Goal: Navigation & Orientation: Find specific page/section

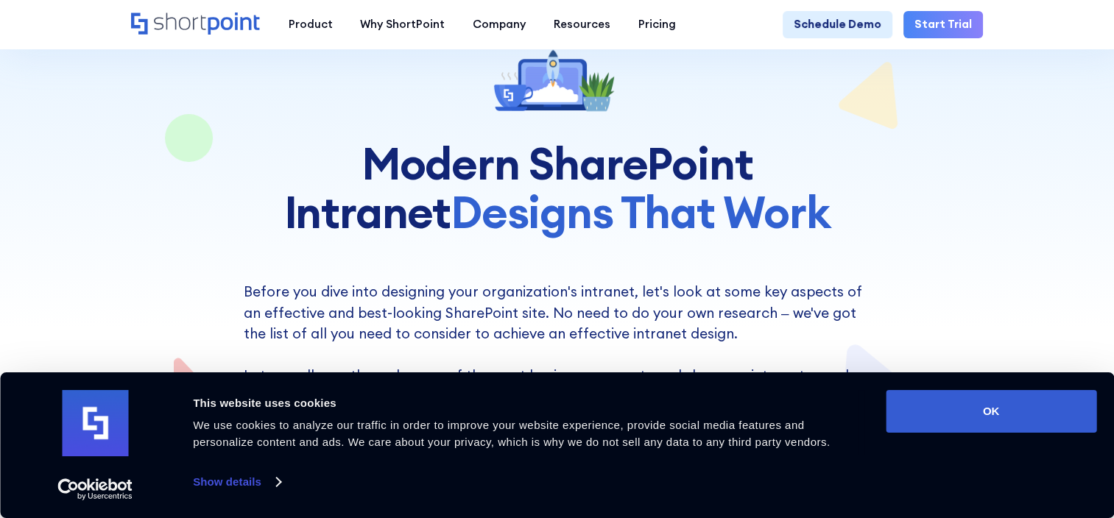
scroll to position [125, 0]
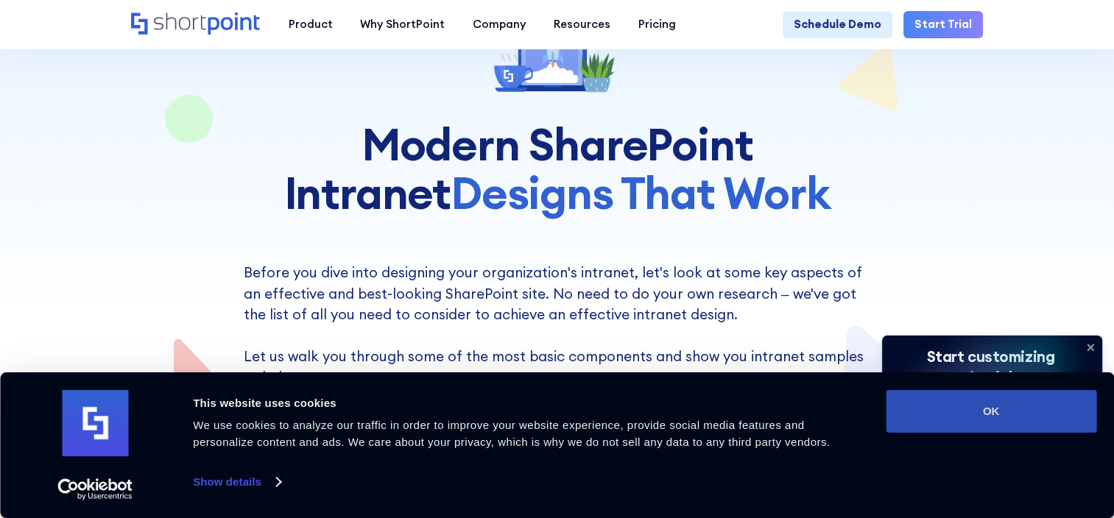
click at [952, 410] on button "OK" at bounding box center [991, 411] width 211 height 43
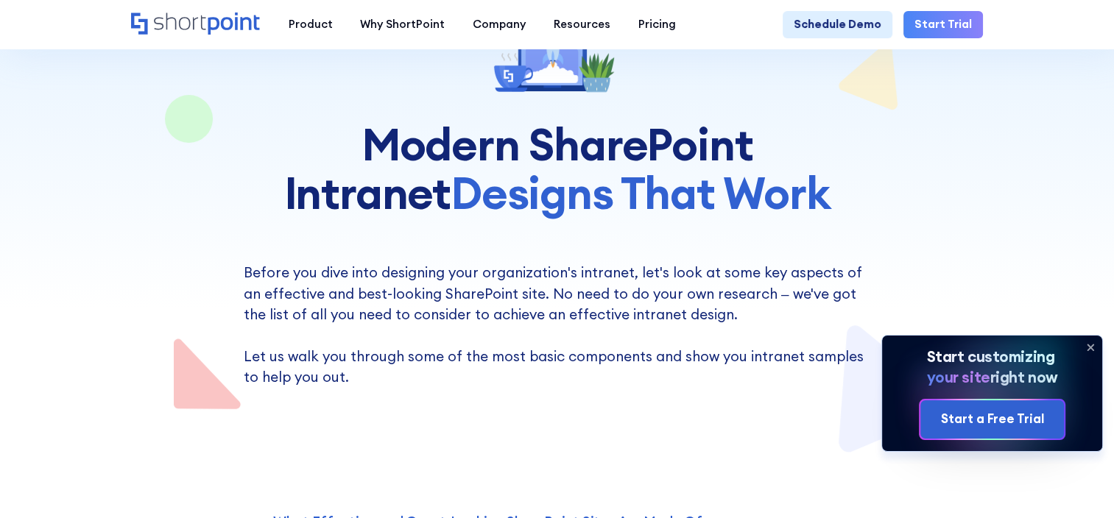
scroll to position [0, 0]
click at [1090, 351] on icon at bounding box center [1091, 348] width 24 height 24
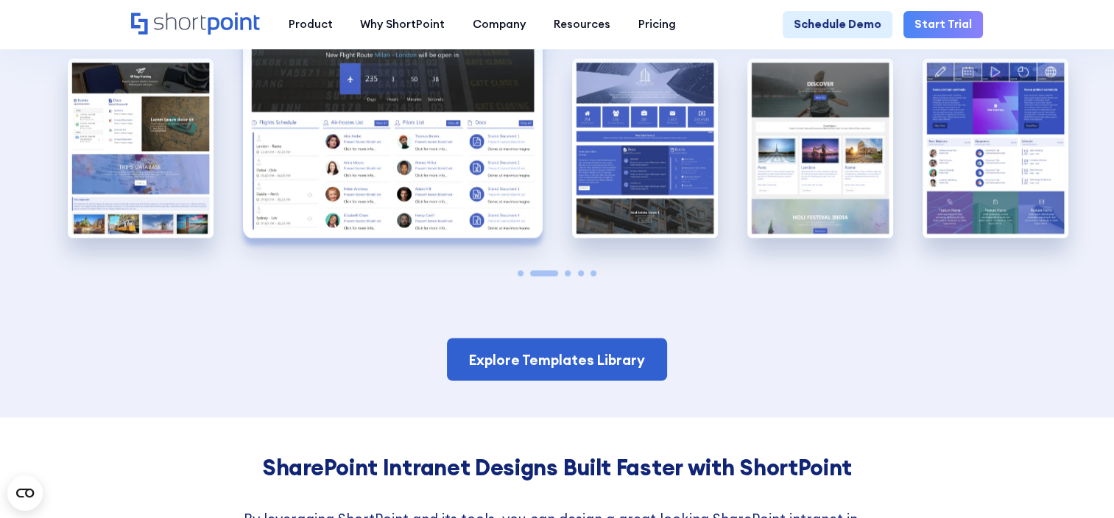
scroll to position [2511, 0]
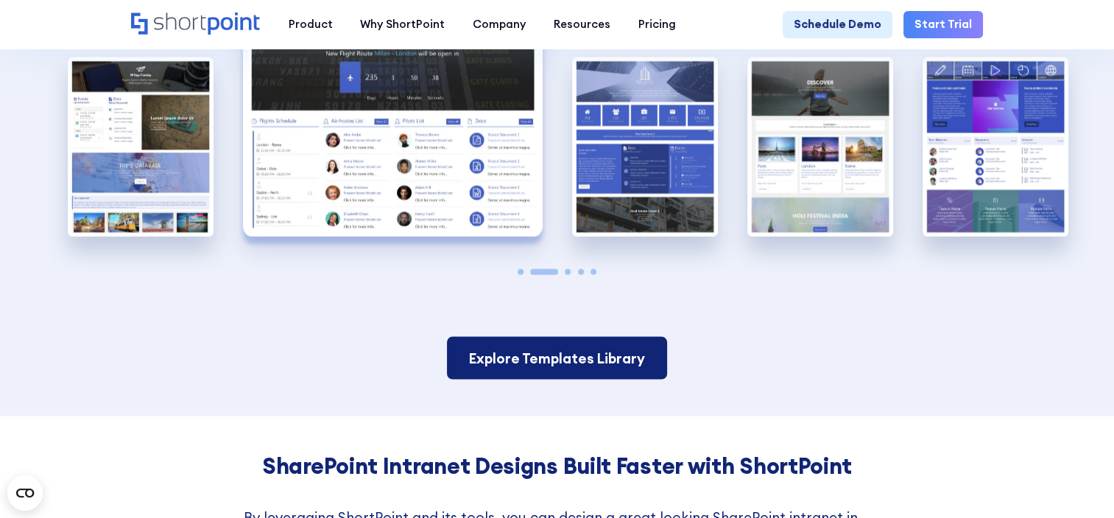
click at [551, 380] on link "Explore Templates Library" at bounding box center [557, 358] width 221 height 43
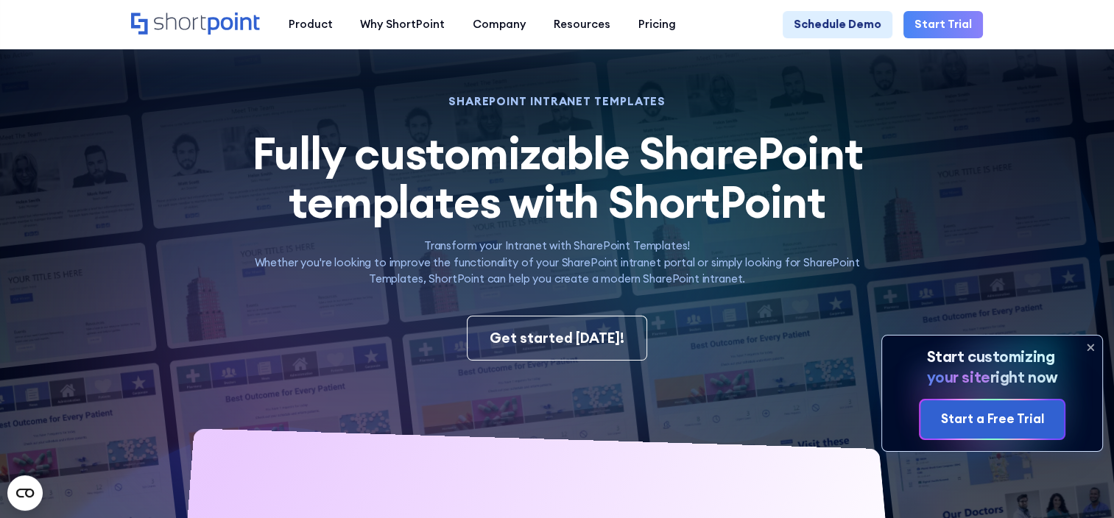
scroll to position [41, 0]
